Goal: Information Seeking & Learning: Find specific fact

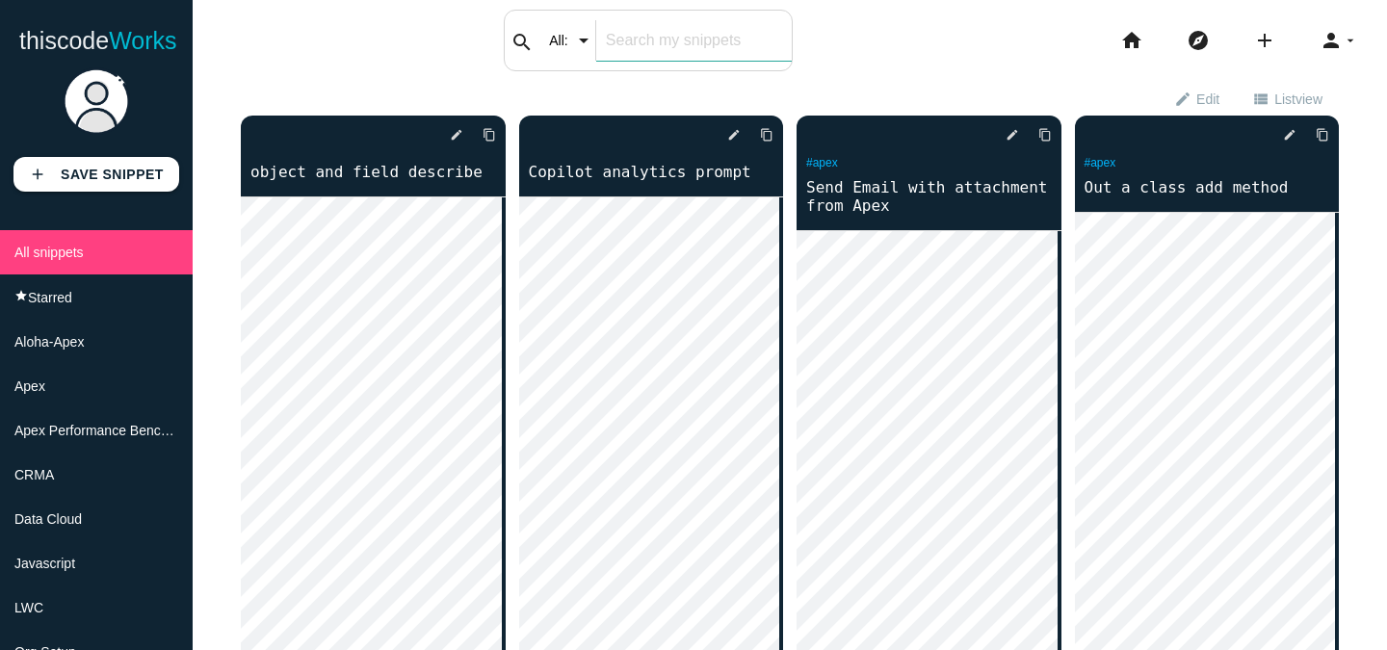
click at [613, 55] on input "text" at bounding box center [694, 40] width 196 height 40
type input "prefix"
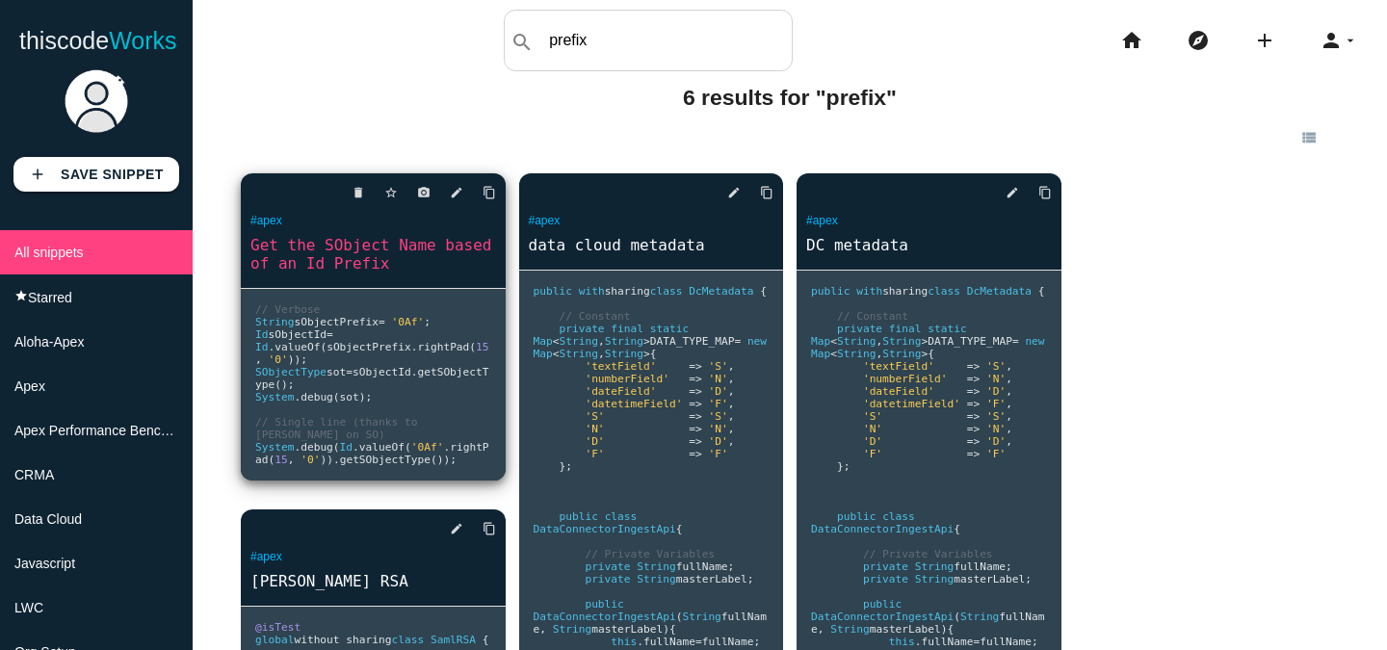
click at [363, 365] on pre "// Verbose String sObjectPrefix = '0Af' ; Id sObjectId = Id . valueOf ( sObject…" at bounding box center [373, 385] width 265 height 192
click at [338, 333] on span at bounding box center [339, 334] width 13 height 13
click at [300, 247] on link "Get the SObject Name based of an Id Prefix" at bounding box center [373, 254] width 265 height 40
